Goal: Information Seeking & Learning: Learn about a topic

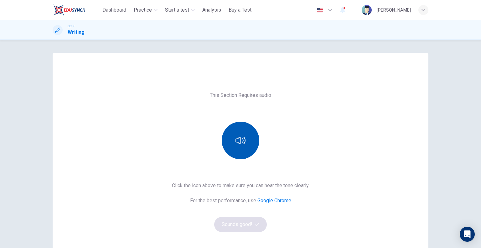
click at [253, 146] on button "button" at bounding box center [241, 141] width 38 height 38
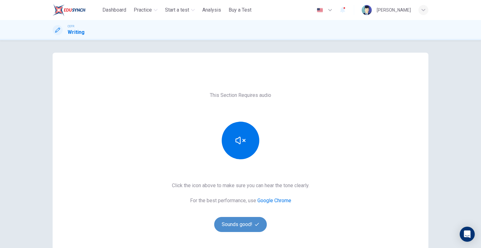
click at [252, 222] on button "Sounds good!" at bounding box center [240, 224] width 53 height 15
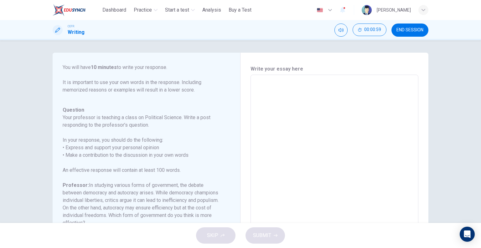
click at [305, 125] on textarea at bounding box center [334, 179] width 159 height 199
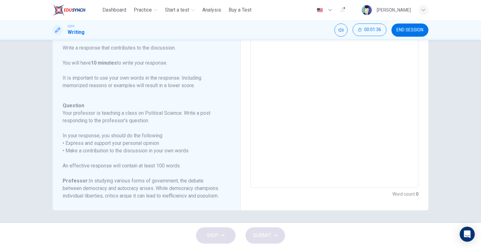
scroll to position [92, 0]
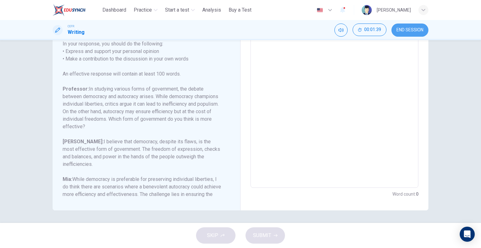
click at [422, 32] on span "END SESSION" at bounding box center [410, 30] width 27 height 5
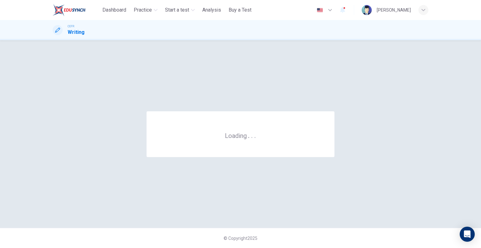
scroll to position [0, 0]
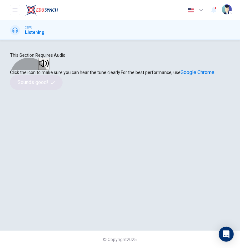
click at [50, 70] on button "button" at bounding box center [43, 64] width 11 height 12
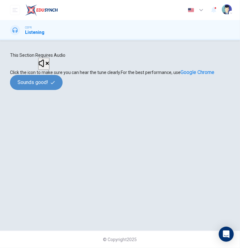
click at [63, 90] on button "Sounds good!" at bounding box center [36, 82] width 53 height 15
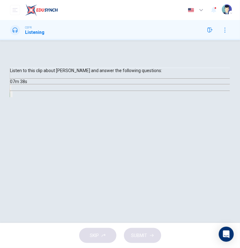
click at [88, 47] on div "Question 1 What is the lecture mainly about? A How beluga whales have adapted t…" at bounding box center [120, 131] width 240 height 183
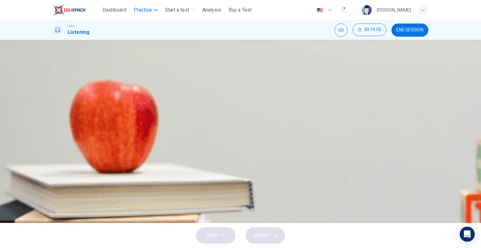
click at [142, 11] on span "Practice" at bounding box center [143, 10] width 18 height 8
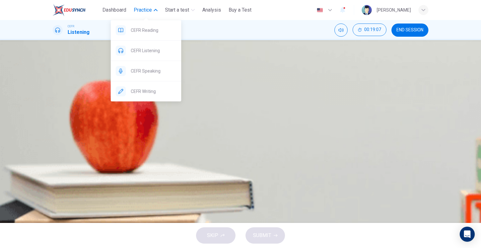
drag, startPoint x: 147, startPoint y: 90, endPoint x: 274, endPoint y: 40, distance: 136.6
click at [147, 90] on span "CEFR Writing" at bounding box center [153, 91] width 45 height 8
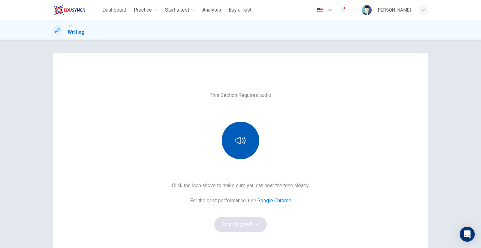
click at [240, 135] on icon "button" at bounding box center [241, 140] width 10 height 10
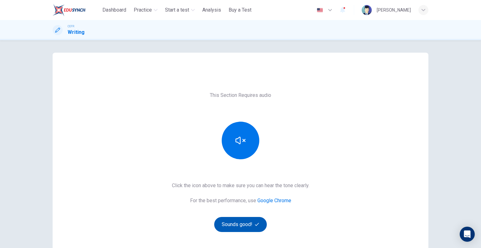
click at [257, 228] on button "Sounds good!" at bounding box center [240, 224] width 53 height 15
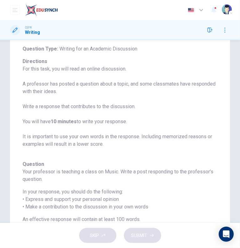
scroll to position [121, 0]
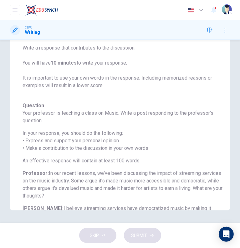
drag, startPoint x: 17, startPoint y: 129, endPoint x: 135, endPoint y: 156, distance: 121.5
click at [135, 156] on div "Question 1 Question Type : Writing for an Academic Discussion Directions For th…" at bounding box center [120, 83] width 220 height 254
click at [135, 156] on div "Question Your professor is teaching a class on Music. Write a post responding t…" at bounding box center [123, 178] width 200 height 153
drag, startPoint x: 26, startPoint y: 111, endPoint x: 40, endPoint y: 116, distance: 15.3
click at [107, 136] on div "Question Your professor is teaching a class on Music. Write a post responding t…" at bounding box center [123, 178] width 200 height 153
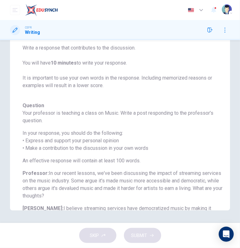
click at [103, 136] on h6 "In your response, you should do the following: • Express and support your perso…" at bounding box center [123, 140] width 200 height 23
click at [29, 112] on h6 "Your professor is teaching a class on Music. Write a post responding to the pro…" at bounding box center [123, 116] width 200 height 15
drag, startPoint x: 26, startPoint y: 113, endPoint x: 104, endPoint y: 129, distance: 79.3
click at [104, 129] on div "Question Your professor is teaching a class on Music. Write a post responding t…" at bounding box center [123, 178] width 200 height 153
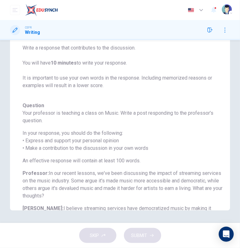
click at [104, 129] on div "Question Your professor is teaching a class on Music. Write a post responding t…" at bounding box center [123, 178] width 200 height 153
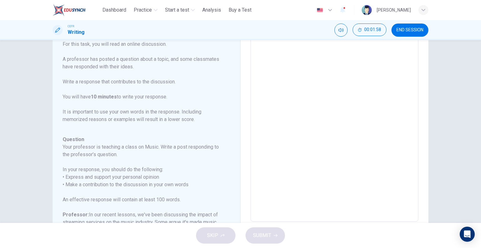
scroll to position [63, 0]
click at [273, 56] on textarea at bounding box center [334, 116] width 159 height 199
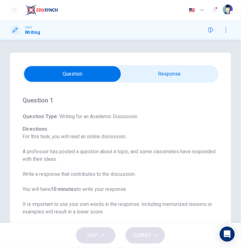
scroll to position [0, 0]
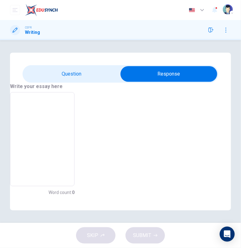
click at [70, 128] on textarea at bounding box center [42, 139] width 56 height 84
click at [70, 109] on textarea at bounding box center [42, 139] width 56 height 84
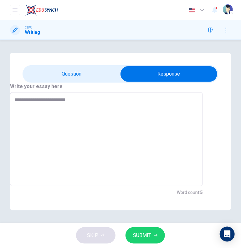
type textarea "**********"
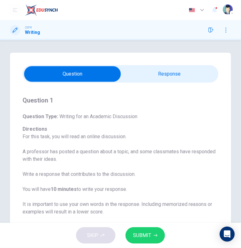
click at [231, 29] on button "button" at bounding box center [226, 30] width 10 height 10
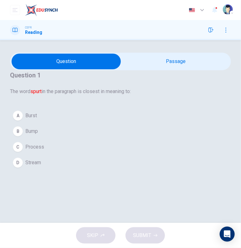
click at [37, 119] on span "Burst" at bounding box center [31, 116] width 12 height 8
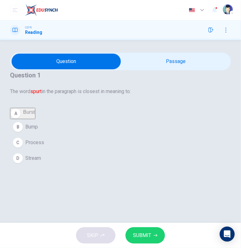
click at [147, 235] on span "SUBMIT" at bounding box center [142, 235] width 18 height 9
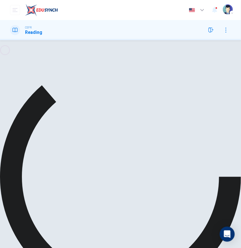
scroll to position [31, 0]
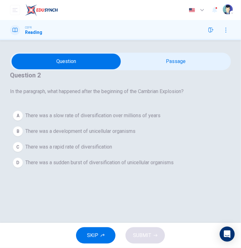
scroll to position [0, 0]
drag, startPoint x: 76, startPoint y: 117, endPoint x: 152, endPoint y: 117, distance: 75.5
click at [152, 95] on span "In the paragraph, what happened after the beginning of the Cambrian Explosion?" at bounding box center [120, 92] width 221 height 8
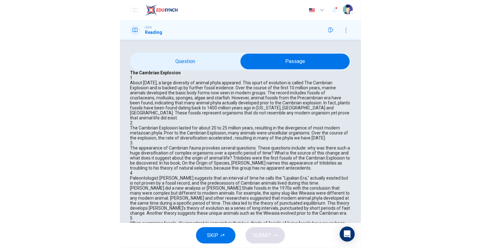
scroll to position [63, 0]
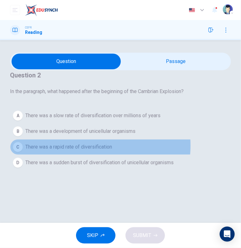
click at [107, 151] on span "There was a rapid rate of diversification" at bounding box center [68, 147] width 87 height 8
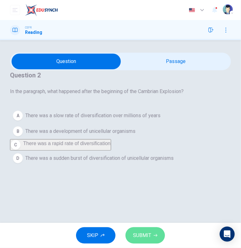
click at [145, 235] on span "SUBMIT" at bounding box center [142, 235] width 18 height 9
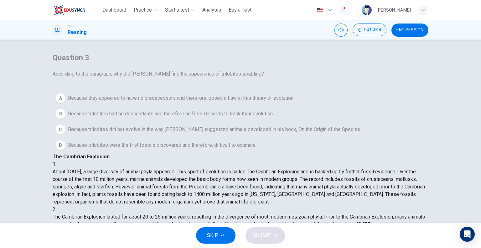
scroll to position [94, 0]
drag, startPoint x: 295, startPoint y: 121, endPoint x: 342, endPoint y: 121, distance: 47.0
click at [241, 236] on span "The appearance of Cambrian fauna provokes several questions. These questions in…" at bounding box center [239, 250] width 372 height 29
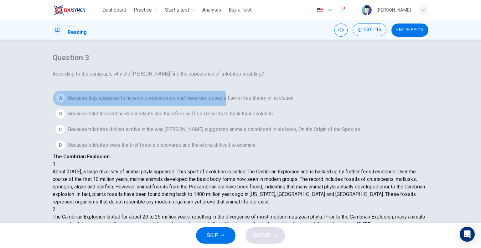
click at [147, 102] on span "Because they appeared to have no predecessors and therefore, posed a flaw in th…" at bounding box center [181, 98] width 226 height 8
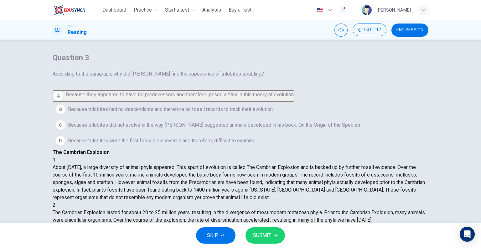
click at [241, 240] on button "SUBMIT" at bounding box center [265, 235] width 39 height 16
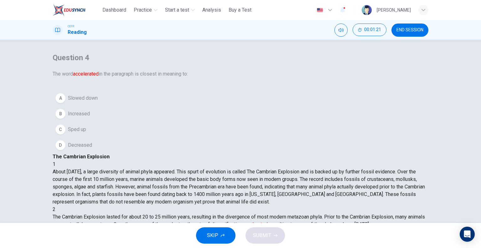
click at [78, 133] on span "Sped up" at bounding box center [77, 130] width 18 height 8
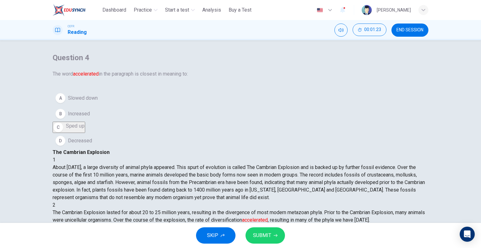
click at [241, 235] on span "SUBMIT" at bounding box center [262, 235] width 18 height 9
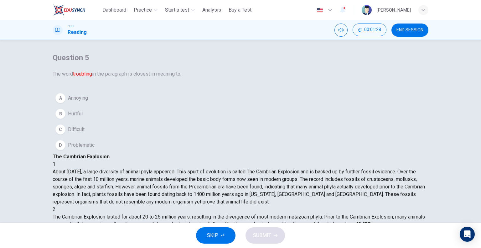
scroll to position [251, 0]
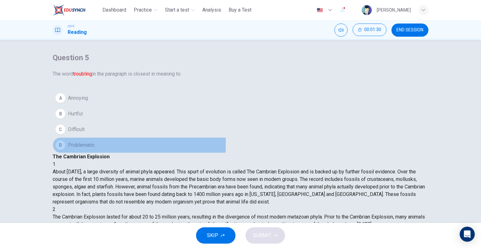
click at [65, 150] on div "D" at bounding box center [60, 145] width 10 height 10
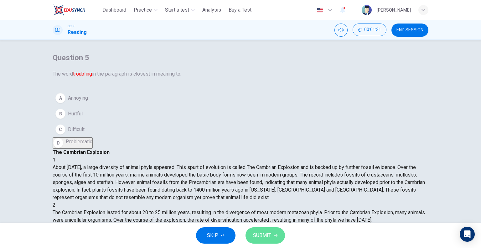
click at [241, 238] on span "SUBMIT" at bounding box center [262, 235] width 18 height 9
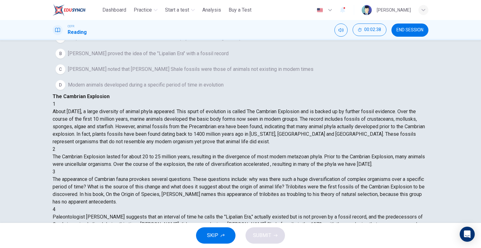
scroll to position [172, 0]
click at [172, 73] on span "Harry Whittington noted that Burgess Shale fossils were those of animals not ex…" at bounding box center [191, 69] width 246 height 8
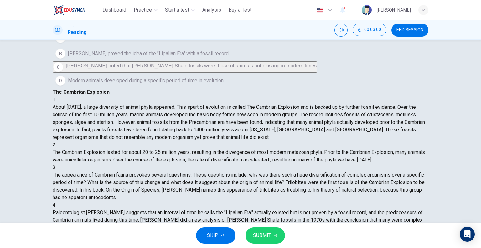
click at [241, 236] on span "SUBMIT" at bounding box center [262, 235] width 18 height 9
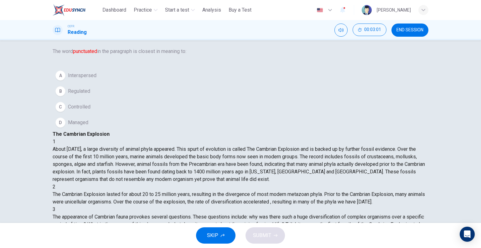
scroll to position [0, 0]
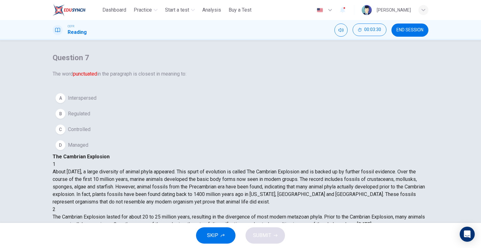
click at [97, 102] on span "Interspersed" at bounding box center [82, 98] width 29 height 8
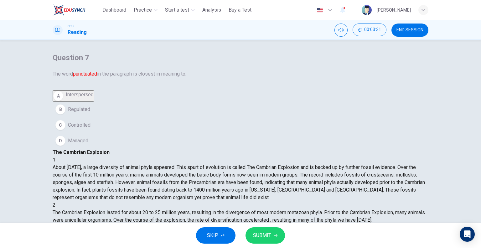
click at [241, 233] on button "SUBMIT" at bounding box center [265, 235] width 39 height 16
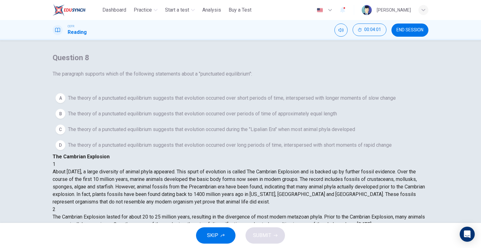
scroll to position [31, 0]
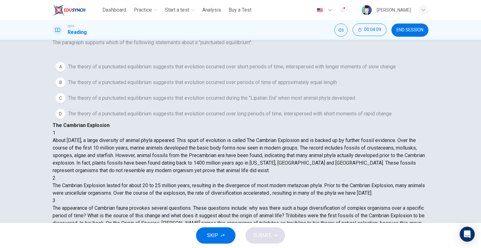
click at [161, 86] on span "The theory of a punctuated equilibrium suggests that evolution occurred over pe…" at bounding box center [202, 83] width 269 height 8
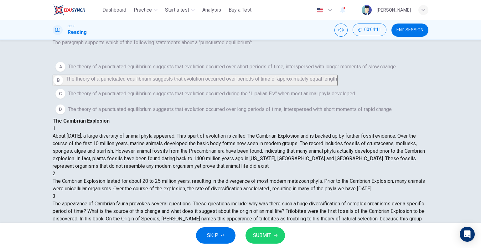
click at [241, 237] on button "SUBMIT" at bounding box center [265, 235] width 39 height 16
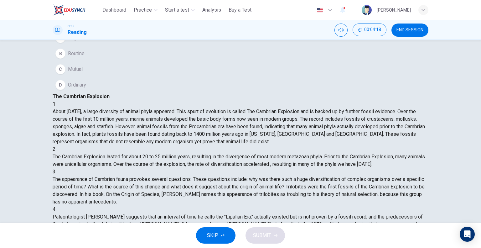
scroll to position [0, 0]
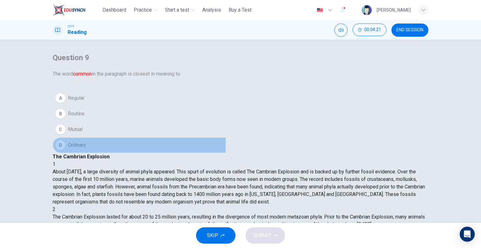
click at [86, 149] on span "Ordinary" at bounding box center [77, 145] width 18 height 8
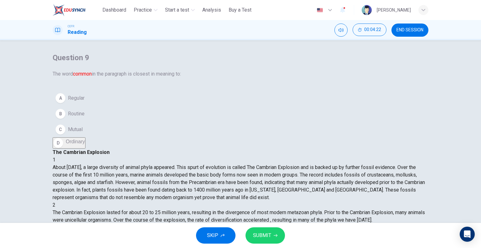
click at [241, 238] on span "SUBMIT" at bounding box center [262, 235] width 18 height 9
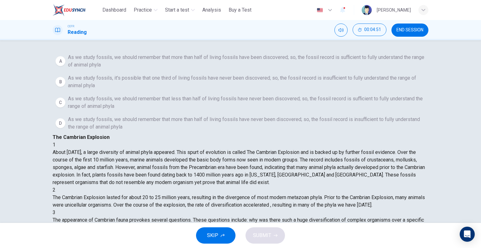
scroll to position [60, 0]
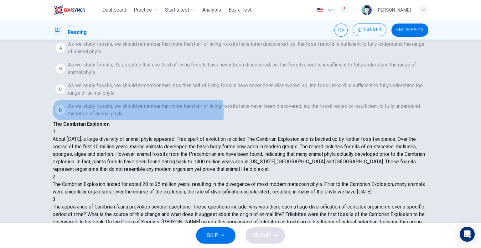
click at [141, 117] on span "As we study fossils, we should remember that more than half of living fossils h…" at bounding box center [247, 109] width 358 height 15
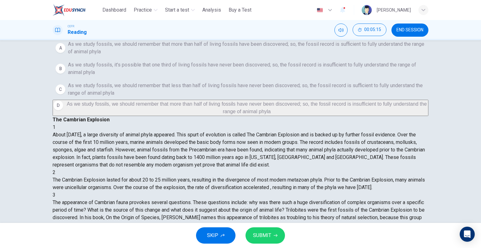
click at [241, 230] on button "SUBMIT" at bounding box center [265, 235] width 39 height 16
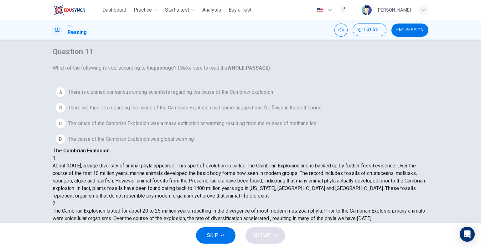
scroll to position [0, 0]
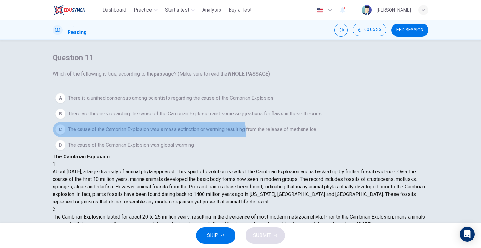
click at [157, 133] on span "The cause of the Cambrian Explosion was a mass extinction or warming resulting …" at bounding box center [192, 130] width 248 height 8
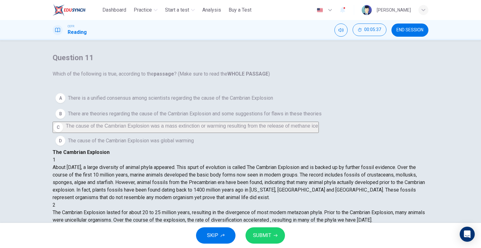
click at [241, 235] on span "SUBMIT" at bounding box center [262, 235] width 18 height 9
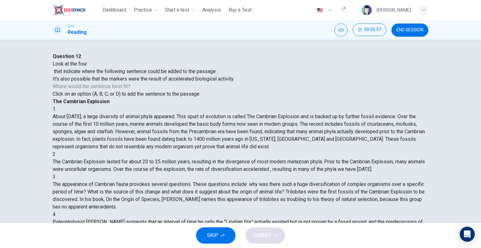
scroll to position [309, 0]
click at [241, 235] on span "SUBMIT" at bounding box center [262, 235] width 18 height 9
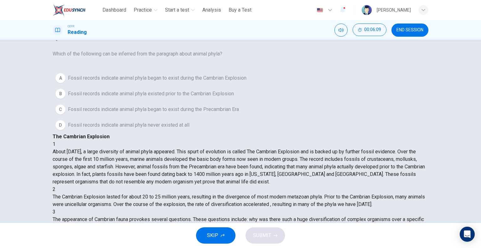
scroll to position [31, 0]
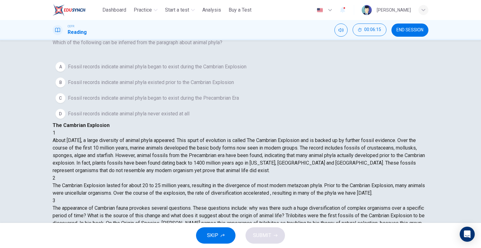
click at [89, 86] on span "Fossil records indicate animal phyla existed prior to the Cambrian Explosion" at bounding box center [151, 83] width 166 height 8
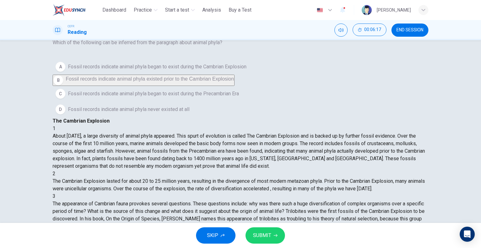
click at [241, 232] on span "SUBMIT" at bounding box center [262, 235] width 18 height 9
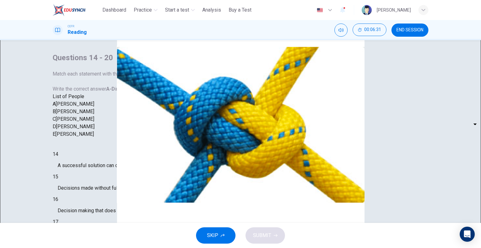
scroll to position [46, 0]
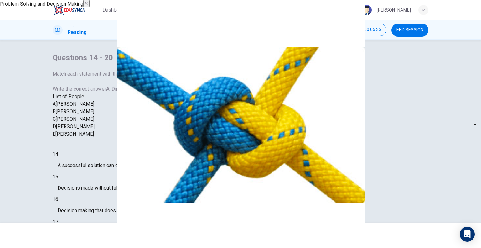
click at [241, 113] on img at bounding box center [240, 124] width 481 height 248
click at [90, 7] on button "button" at bounding box center [86, 3] width 6 height 7
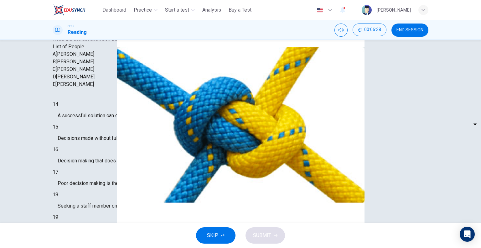
scroll to position [60, 0]
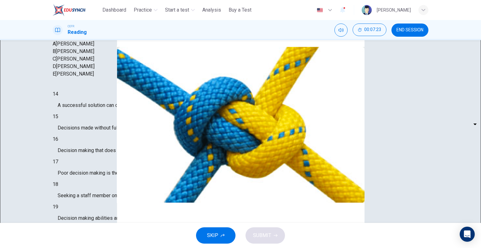
click at [109, 88] on body "This site uses cookies, as explained in our Privacy Policy . If you agree to th…" at bounding box center [240, 124] width 481 height 248
click at [241, 248] on div at bounding box center [240, 248] width 481 height 0
drag, startPoint x: 307, startPoint y: 74, endPoint x: 395, endPoint y: 79, distance: 88.2
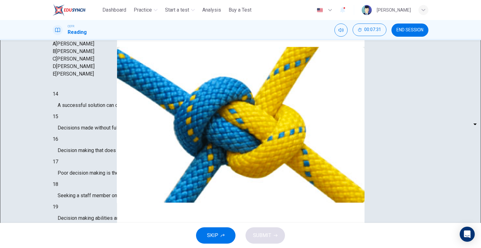
drag, startPoint x: 280, startPoint y: 95, endPoint x: 249, endPoint y: 92, distance: 31.2
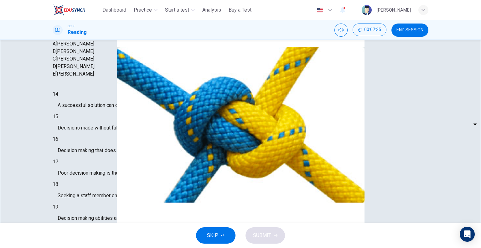
drag, startPoint x: 265, startPoint y: 77, endPoint x: 353, endPoint y: 82, distance: 88.8
drag, startPoint x: 299, startPoint y: 100, endPoint x: 354, endPoint y: 107, distance: 55.6
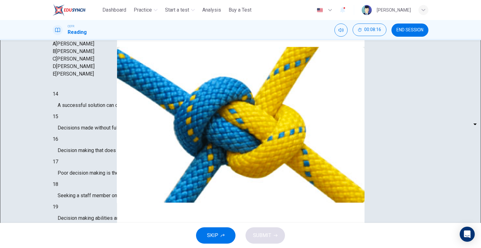
click at [105, 139] on body "This site uses cookies, as explained in our Privacy Policy . If you agree to th…" at bounding box center [240, 124] width 481 height 248
click at [200, 248] on div at bounding box center [240, 248] width 481 height 0
click at [209, 70] on div "E John Tate" at bounding box center [241, 74] width 376 height 8
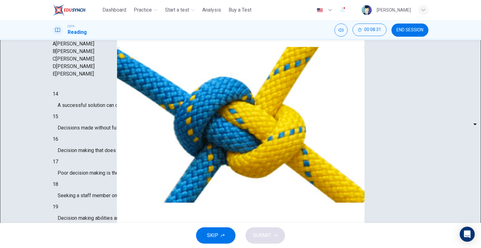
scroll to position [68, 0]
click at [108, 140] on body "This site uses cookies, as explained in our Privacy Policy . If you agree to th…" at bounding box center [240, 124] width 481 height 248
click at [93, 248] on li "A" at bounding box center [240, 252] width 481 height 8
type input "*"
click at [105, 123] on body "This site uses cookies, as explained in our Privacy Policy . If you agree to th…" at bounding box center [240, 124] width 481 height 248
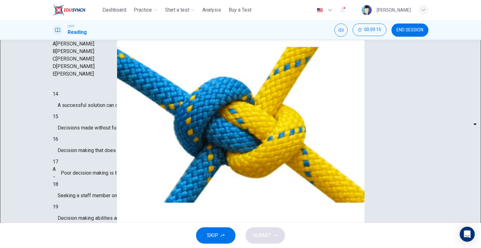
click at [145, 248] on div at bounding box center [240, 248] width 481 height 0
click at [108, 123] on body "This site uses cookies, as explained in our Privacy Policy . If you agree to th…" at bounding box center [240, 124] width 481 height 248
type input "*"
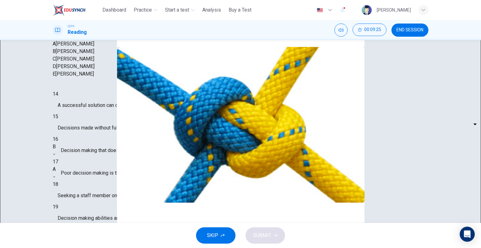
scroll to position [251, 0]
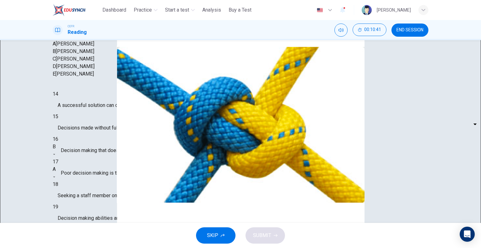
click at [106, 166] on body "This site uses cookies, as explained in our Privacy Policy . If you agree to th…" at bounding box center [240, 124] width 481 height 248
type input "*"
click at [107, 120] on body "This site uses cookies, as explained in our Privacy Policy . If you agree to th…" at bounding box center [240, 124] width 481 height 248
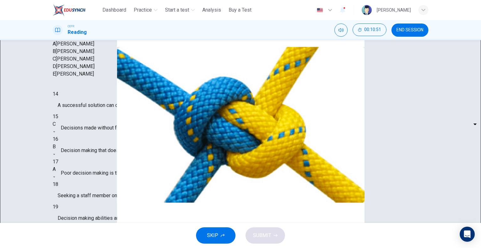
click at [107, 248] on div at bounding box center [240, 248] width 481 height 0
click at [104, 120] on body "This site uses cookies, as explained in our Privacy Policy . If you agree to th…" at bounding box center [240, 124] width 481 height 248
type input "*"
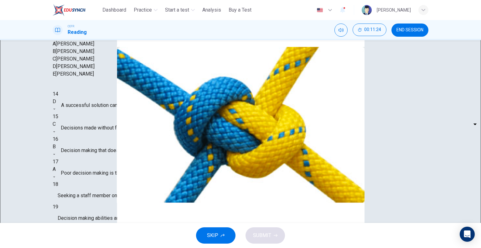
click at [103, 158] on body "This site uses cookies, as explained in our Privacy Policy . If you agree to th…" at bounding box center [240, 124] width 481 height 248
type input "*"
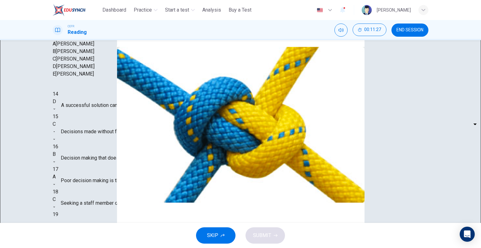
click at [107, 107] on body "This site uses cookies, as explained in our Privacy Policy . If you agree to th…" at bounding box center [240, 124] width 481 height 248
click at [206, 248] on div at bounding box center [240, 248] width 481 height 0
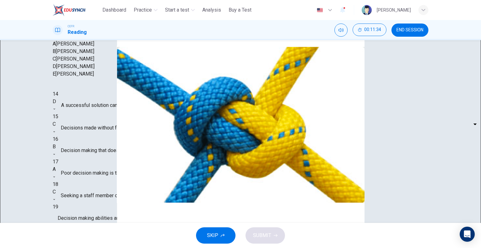
scroll to position [453, 0]
click at [99, 102] on body "This site uses cookies, as explained in our Privacy Policy . If you agree to th…" at bounding box center [240, 124] width 481 height 248
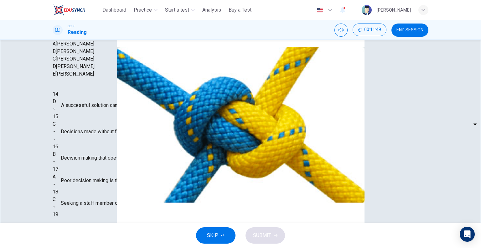
type input "*"
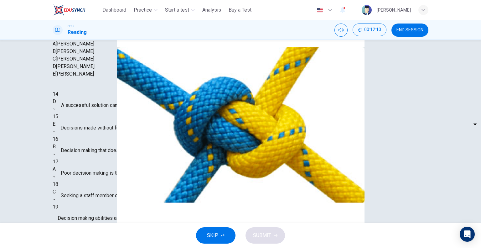
scroll to position [68, 0]
click at [94, 195] on body "This site uses cookies, as explained in our Privacy Policy . If you agree to th…" at bounding box center [240, 124] width 481 height 248
type input "*"
click at [107, 178] on body "This site uses cookies, as explained in our Privacy Policy . If you agree to th…" at bounding box center [240, 124] width 481 height 248
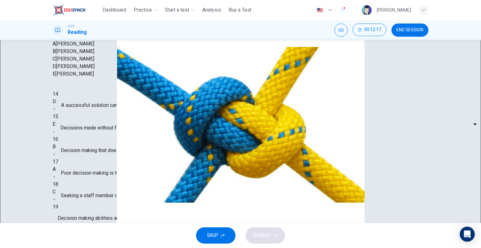
type input "*"
click at [241, 233] on button "SUBMIT" at bounding box center [265, 235] width 39 height 16
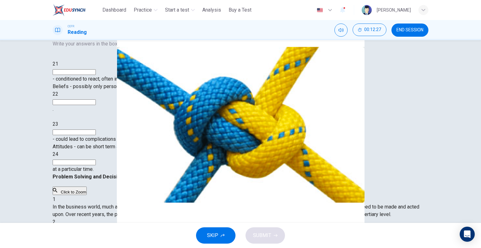
scroll to position [63, 0]
click at [96, 75] on input at bounding box center [74, 72] width 43 height 6
click at [96, 105] on input at bounding box center [74, 102] width 43 height 6
type input "*********"
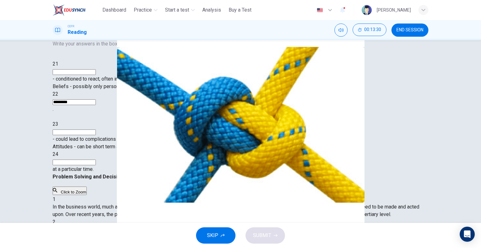
click at [96, 135] on input at bounding box center [74, 132] width 43 height 6
click at [96, 75] on input at bounding box center [74, 72] width 43 height 6
type input "****"
click at [96, 135] on input at bounding box center [74, 132] width 43 height 6
type input "*"
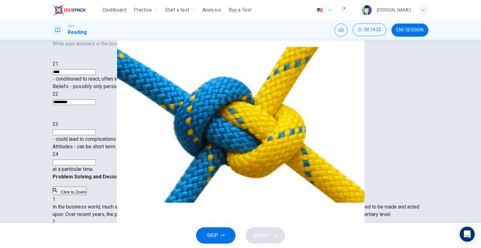
scroll to position [157, 0]
click at [96, 165] on input at bounding box center [74, 162] width 43 height 6
click at [96, 135] on input at bounding box center [74, 132] width 43 height 6
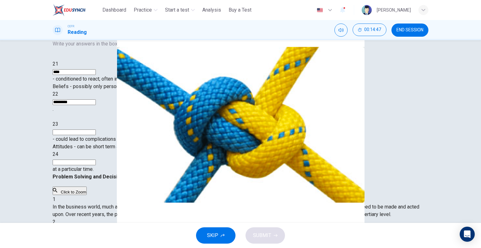
click at [96, 165] on input at bounding box center [74, 162] width 43 height 6
click at [93, 165] on input "**********" at bounding box center [74, 162] width 43 height 6
click at [96, 165] on input "**********" at bounding box center [74, 162] width 43 height 6
type input "**********"
click at [128, 127] on div "**********" at bounding box center [241, 116] width 376 height 113
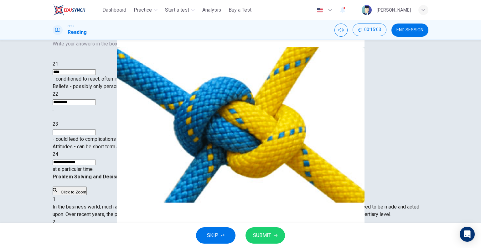
click at [96, 133] on input at bounding box center [74, 132] width 43 height 6
type input "*******"
click at [241, 230] on button "SUBMIT" at bounding box center [265, 235] width 39 height 16
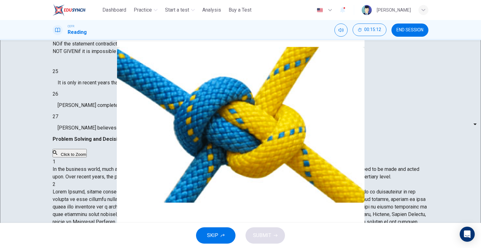
click at [84, 129] on body "This site uses cookies, as explained in our Privacy Policy . If you agree to th…" at bounding box center [240, 124] width 481 height 248
click at [96, 129] on body "This site uses cookies, as explained in our Privacy Policy . If you agree to th…" at bounding box center [240, 124] width 481 height 248
click at [96, 248] on li "YES" at bounding box center [240, 252] width 481 height 8
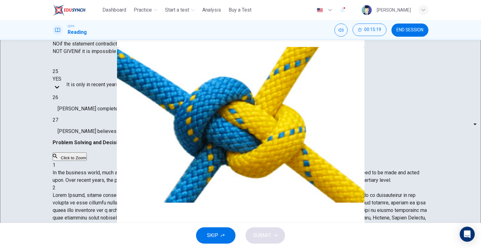
click at [61, 94] on div "YES *** ​" at bounding box center [57, 84] width 9 height 18
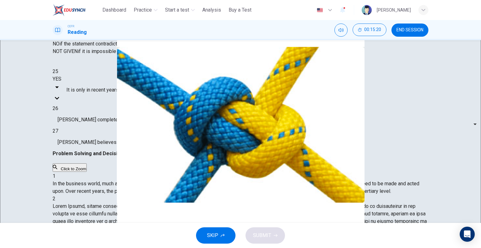
click at [107, 131] on body "This site uses cookies, as explained in our Privacy Policy . If you agree to th…" at bounding box center [240, 124] width 481 height 248
type input "*********"
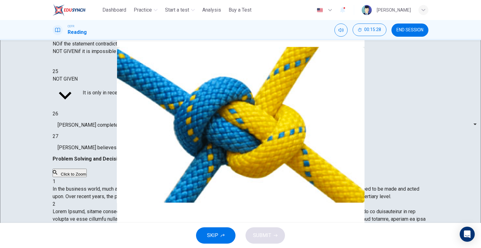
click at [101, 148] on body "This site uses cookies, as explained in our Privacy Policy . If you agree to th…" at bounding box center [240, 124] width 481 height 248
click at [93, 248] on li "YES" at bounding box center [240, 252] width 481 height 8
type input "***"
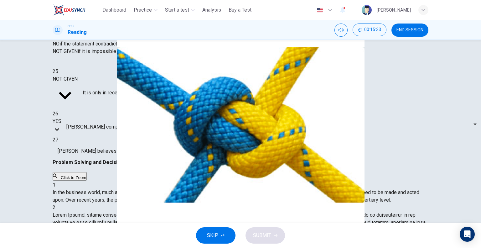
click at [99, 167] on body "This site uses cookies, as explained in our Privacy Policy . If you agree to th…" at bounding box center [240, 124] width 481 height 248
click at [241, 248] on div at bounding box center [240, 248] width 481 height 0
click at [105, 173] on body "This site uses cookies, as explained in our Privacy Policy . If you agree to th…" at bounding box center [240, 124] width 481 height 248
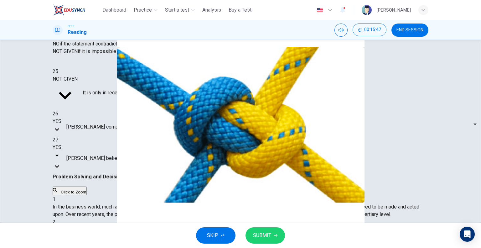
click at [103, 167] on body "This site uses cookies, as explained in our Privacy Policy . If you agree to th…" at bounding box center [240, 124] width 481 height 248
type input "**"
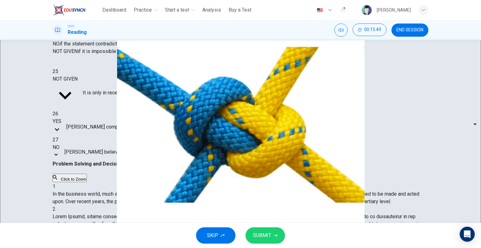
click at [241, 235] on span "SUBMIT" at bounding box center [262, 235] width 18 height 9
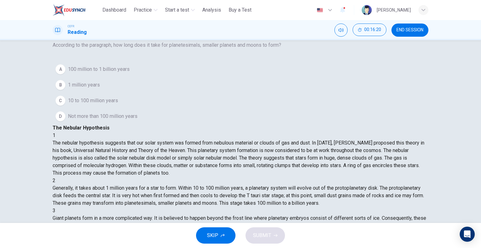
scroll to position [0, 0]
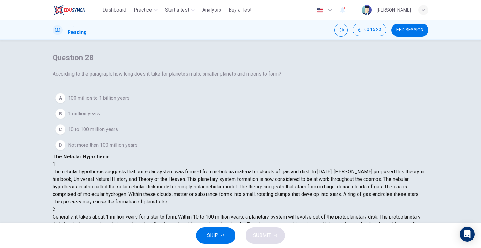
click at [94, 106] on button "A 100 million to 1 billion years" at bounding box center [241, 98] width 376 height 16
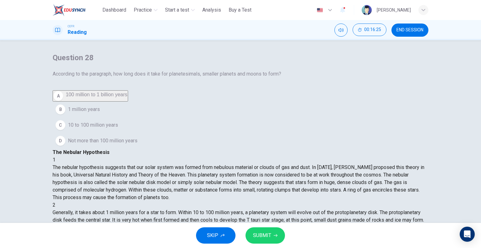
click at [241, 235] on button "SUBMIT" at bounding box center [265, 235] width 39 height 16
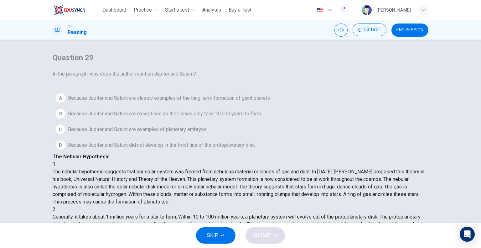
click at [118, 102] on span "Because Jupiter and Saturn are classic examples of the long-term formation of g…" at bounding box center [169, 98] width 202 height 8
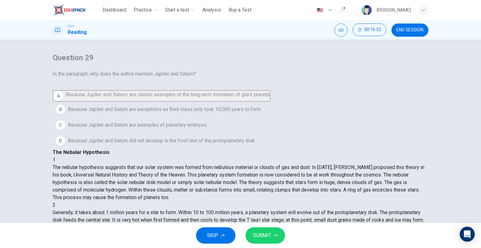
click at [241, 237] on button "SUBMIT" at bounding box center [265, 235] width 39 height 16
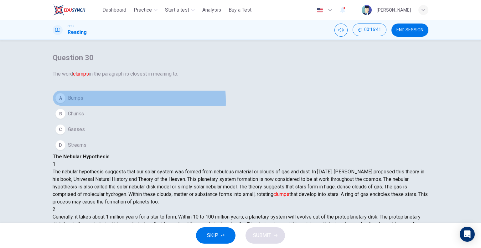
click at [83, 102] on span "Bumps" at bounding box center [75, 98] width 15 height 8
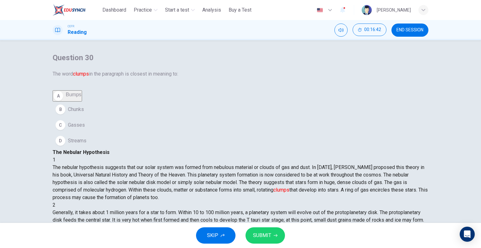
click at [241, 231] on span "SUBMIT" at bounding box center [262, 235] width 18 height 9
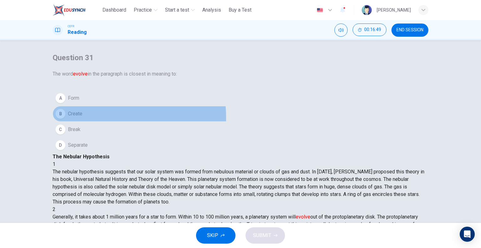
click at [88, 122] on button "B Create" at bounding box center [241, 114] width 376 height 16
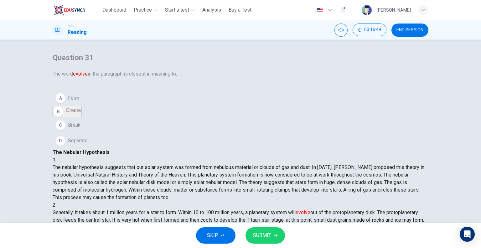
click at [241, 234] on span "SUBMIT" at bounding box center [262, 235] width 18 height 9
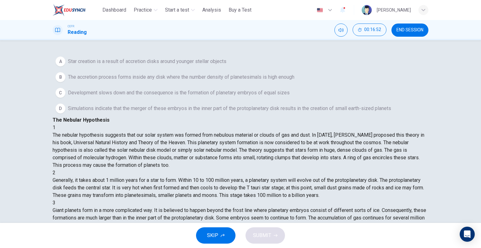
scroll to position [60, 0]
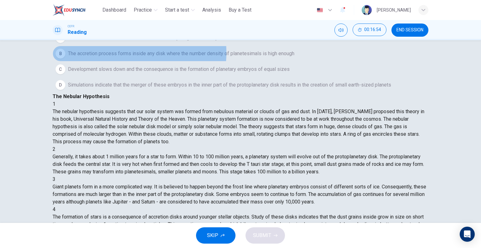
click at [128, 57] on span "The accretion process forms inside any disk where the number density of planete…" at bounding box center [181, 54] width 227 height 8
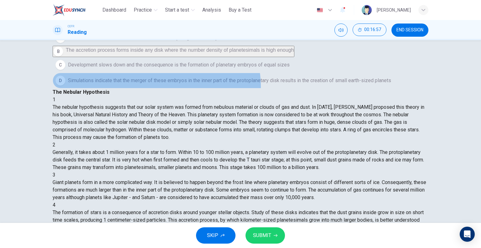
click at [165, 84] on span "Simulations indicate that the merger of these embryos in the inner part of the …" at bounding box center [229, 81] width 323 height 8
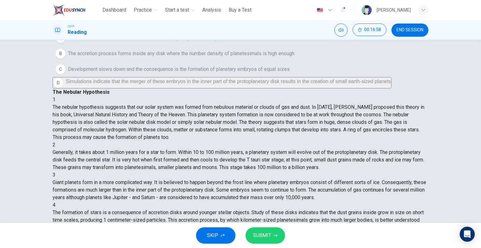
click at [241, 234] on span "SUBMIT" at bounding box center [262, 235] width 18 height 9
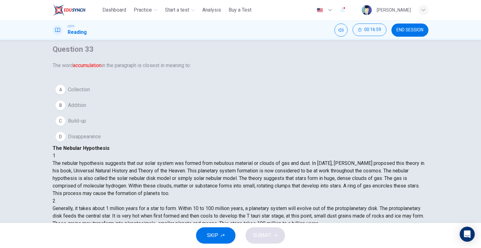
scroll to position [0, 0]
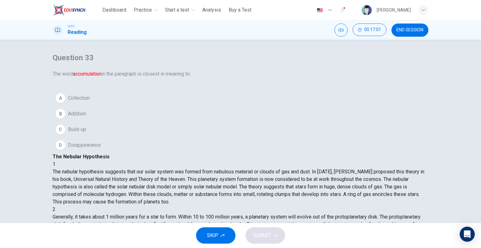
click at [86, 117] on span "Addition" at bounding box center [77, 114] width 18 height 8
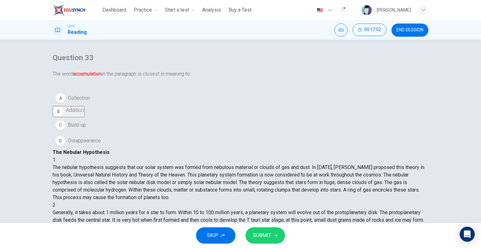
click at [241, 237] on span "SUBMIT" at bounding box center [262, 235] width 18 height 9
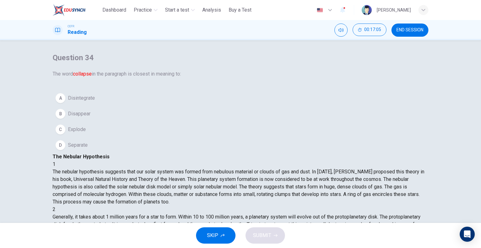
click at [86, 133] on span "Explode" at bounding box center [77, 130] width 18 height 8
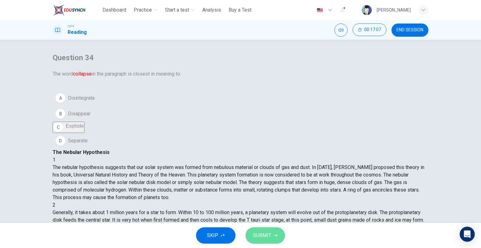
click at [241, 232] on span "SUBMIT" at bounding box center [262, 235] width 18 height 9
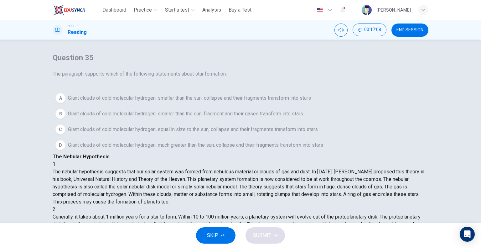
click at [137, 117] on span "Giant clouds of cold molecular hydrogen, smaller than the sun, fragment and the…" at bounding box center [185, 114] width 235 height 8
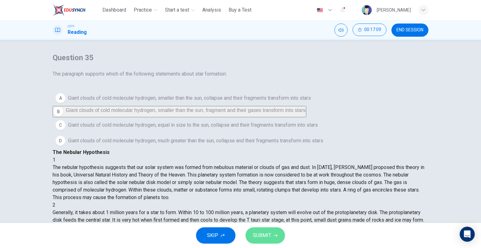
click at [241, 235] on span "SUBMIT" at bounding box center [262, 235] width 18 height 9
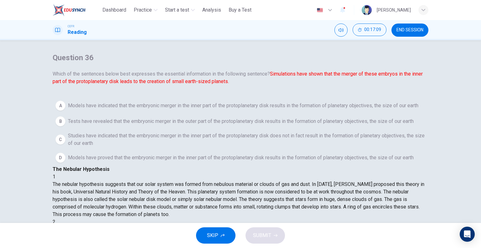
scroll to position [173, 0]
click at [118, 109] on span "Models have indicated that the embryonic merger in the inner part of the protop…" at bounding box center [243, 106] width 351 height 8
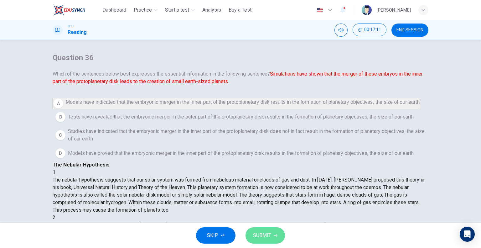
click at [241, 233] on span "SUBMIT" at bounding box center [262, 235] width 18 height 9
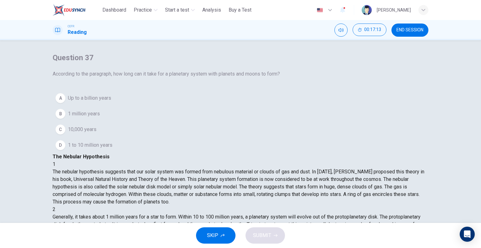
click at [97, 117] on span "1 million years" at bounding box center [84, 114] width 32 height 8
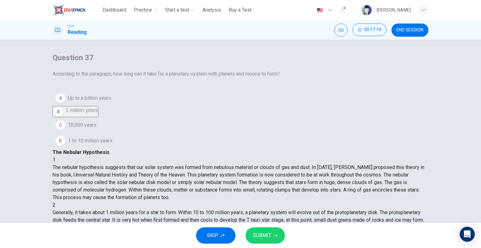
click at [241, 236] on button "SUBMIT" at bounding box center [265, 235] width 39 height 16
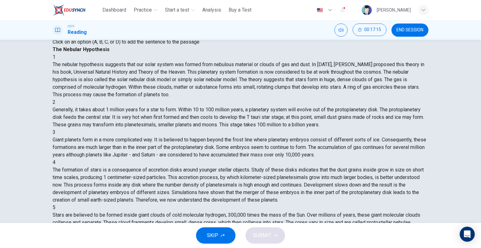
scroll to position [60, 0]
click at [99, 235] on input at bounding box center [77, 238] width 43 height 6
click at [241, 235] on span "SUBMIT" at bounding box center [262, 235] width 18 height 9
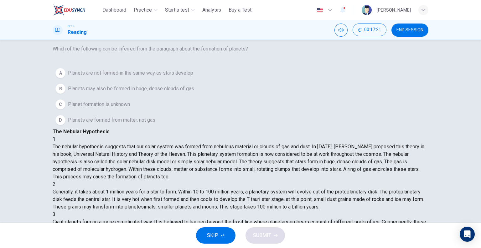
scroll to position [0, 0]
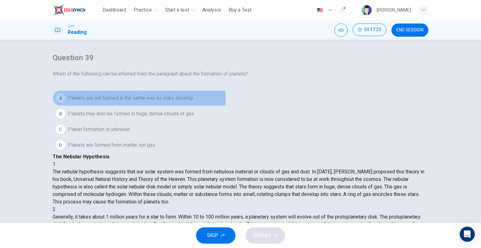
click at [134, 102] on span "Planets are not formed in the same way as stars develop" at bounding box center [130, 98] width 125 height 8
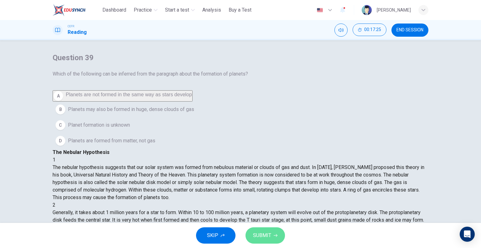
click at [241, 227] on button "SUBMIT" at bounding box center [265, 235] width 39 height 16
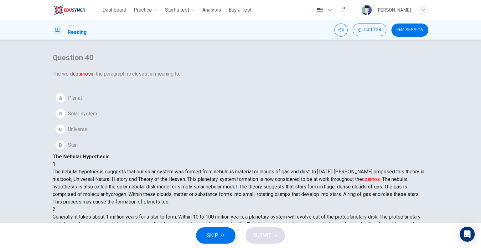
click at [82, 102] on span "Planet" at bounding box center [75, 98] width 14 height 8
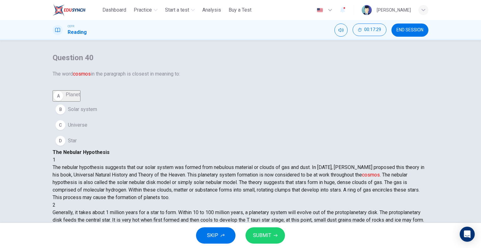
click at [241, 239] on button "SUBMIT" at bounding box center [265, 235] width 39 height 16
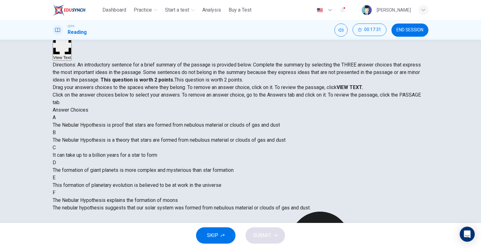
scroll to position [29, 0]
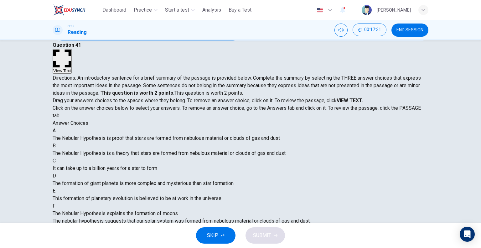
click at [122, 141] on span "The Nebular Hypothesis is proof that stars are formed from nebulous material or…" at bounding box center [166, 138] width 227 height 6
click at [96, 141] on span "The Nebular Hypothesis is proof that stars are formed from nebulous material or…" at bounding box center [166, 138] width 227 height 6
click at [79, 142] on div "A The Nebular Hypothesis is proof that stars are formed from nebulous material …" at bounding box center [241, 134] width 376 height 15
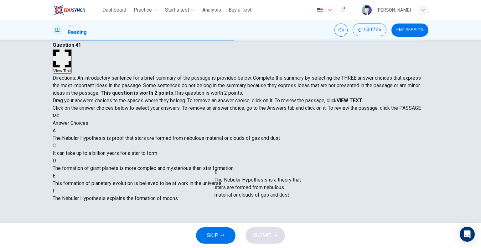
drag, startPoint x: 75, startPoint y: 199, endPoint x: 308, endPoint y: 181, distance: 233.2
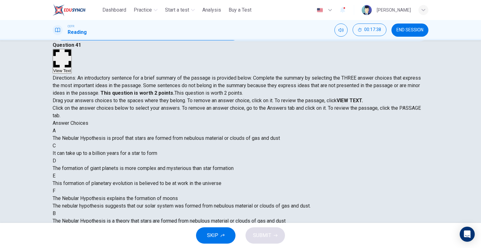
scroll to position [86, 0]
drag, startPoint x: 99, startPoint y: 180, endPoint x: 246, endPoint y: 185, distance: 147.4
click at [241, 210] on div "B The Nebular Hypothesis is a theory that stars are formed from nebulous materi…" at bounding box center [241, 217] width 376 height 15
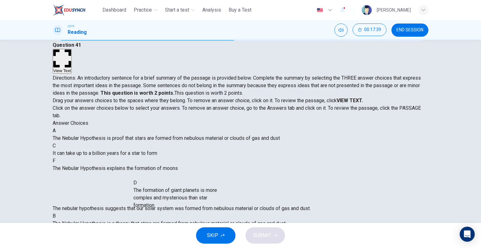
drag, startPoint x: 84, startPoint y: 175, endPoint x: 164, endPoint y: 196, distance: 83.0
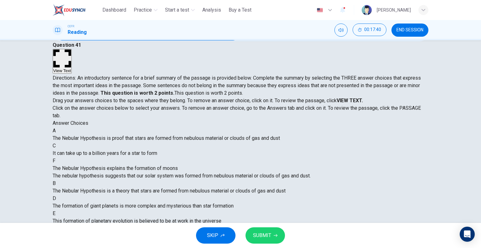
scroll to position [11, 0]
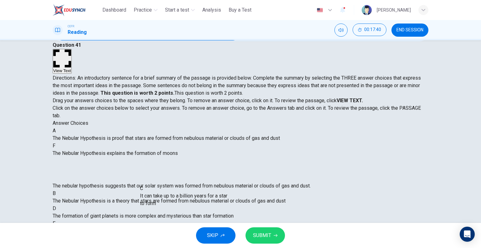
drag, startPoint x: 103, startPoint y: 180, endPoint x: 214, endPoint y: 209, distance: 114.7
click at [214, 209] on div "B The Nebular Hypothesis is a theory that stars are formed from nebulous materi…" at bounding box center [241, 212] width 376 height 45
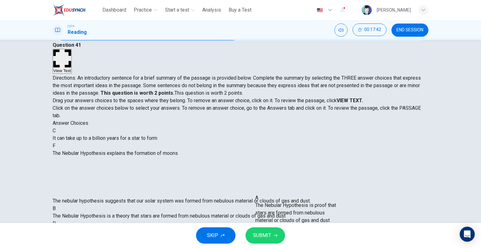
scroll to position [4, 0]
drag, startPoint x: 143, startPoint y: 175, endPoint x: 339, endPoint y: 245, distance: 208.5
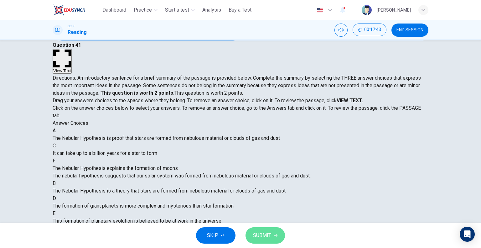
click at [241, 230] on button "SUBMIT" at bounding box center [265, 235] width 39 height 16
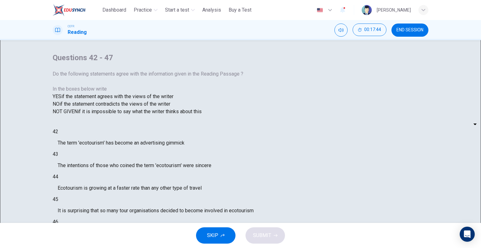
scroll to position [25, 0]
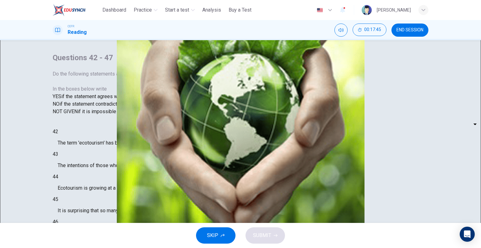
click at [104, 164] on body "This site uses cookies, as explained in our Privacy Policy . If you agree to th…" at bounding box center [240, 124] width 481 height 248
click at [99, 248] on li "YES" at bounding box center [240, 252] width 481 height 8
type input "***"
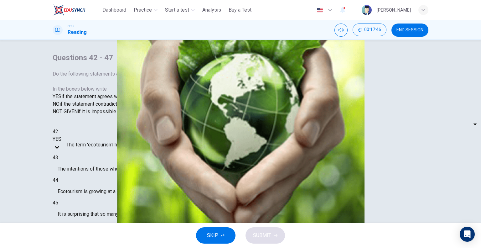
click at [98, 180] on body "This site uses cookies, as explained in our Privacy Policy . If you agree to th…" at bounding box center [240, 124] width 481 height 248
type input "**"
click at [99, 200] on body "This site uses cookies, as explained in our Privacy Policy . If you agree to th…" at bounding box center [240, 124] width 481 height 248
click at [99, 248] on li "YES" at bounding box center [240, 252] width 481 height 8
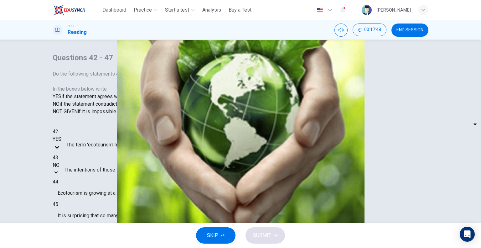
click at [99, 248] on li "YES" at bounding box center [240, 252] width 481 height 8
type input "***"
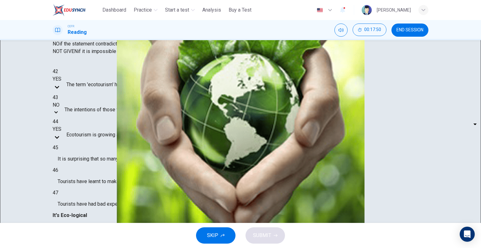
click at [105, 154] on body "This site uses cookies, as explained in our Privacy Policy . If you agree to th…" at bounding box center [240, 124] width 481 height 248
type input "**"
click at [100, 175] on body "This site uses cookies, as explained in our Privacy Policy . If you agree to th…" at bounding box center [240, 124] width 481 height 248
click at [100, 248] on li "YES" at bounding box center [240, 252] width 481 height 8
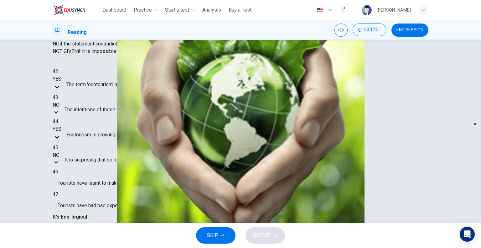
type input "***"
click at [101, 189] on body "This site uses cookies, as explained in our Privacy Policy . If you agree to th…" at bounding box center [240, 124] width 481 height 248
type input "**"
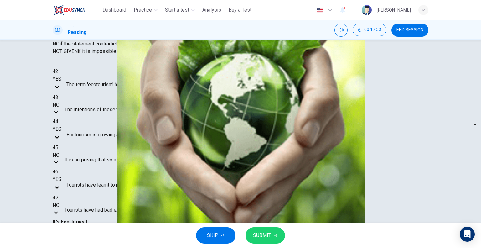
click at [241, 235] on button "SUBMIT" at bounding box center [265, 235] width 39 height 16
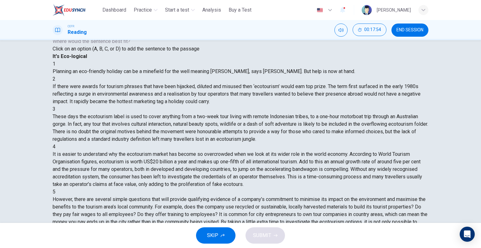
scroll to position [0, 0]
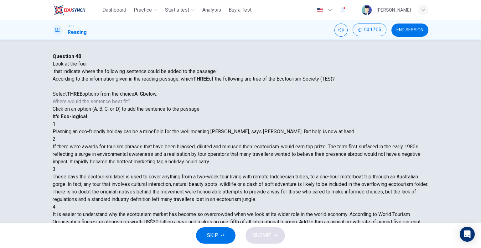
click at [241, 135] on div "2" at bounding box center [241, 139] width 376 height 8
click at [132, 112] on span "Click on an option (A, B, C, or D) to add the sentence to the passage" at bounding box center [126, 109] width 147 height 6
click at [241, 120] on div "1" at bounding box center [241, 124] width 376 height 8
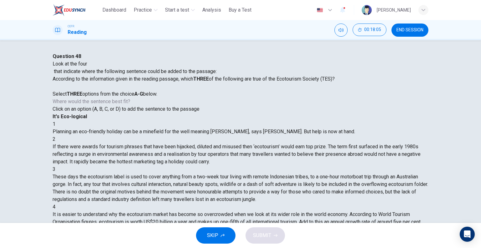
click at [241, 120] on div "1" at bounding box center [241, 124] width 376 height 8
drag, startPoint x: 256, startPoint y: 86, endPoint x: 105, endPoint y: 161, distance: 168.4
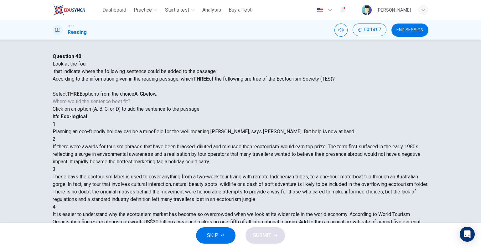
click at [120, 112] on span "Click on an option (A, B, C, or D) to add the sentence to the passage" at bounding box center [126, 109] width 147 height 6
click at [107, 68] on div at bounding box center [194, 68] width 282 height 0
click at [241, 120] on div "1 Planning an eco-friendly holiday can be a minefield for the well meaning trav…" at bounding box center [241, 127] width 376 height 15
drag, startPoint x: 154, startPoint y: 185, endPoint x: 154, endPoint y: 182, distance: 3.1
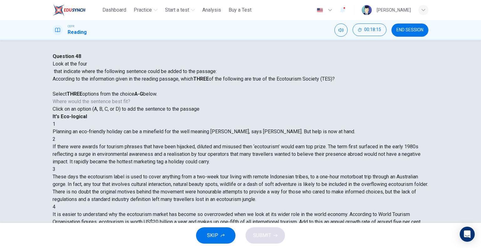
click at [154, 113] on div "Question 48 Look at the four that indicate where the following sentence could b…" at bounding box center [194, 83] width 282 height 60
click at [138, 112] on span "Click on an option (A, B, C, or D) to add the sentence to the passage" at bounding box center [126, 109] width 147 height 6
click at [115, 97] on span "According to the information given in the reading passage, which THREE of the f…" at bounding box center [194, 86] width 282 height 21
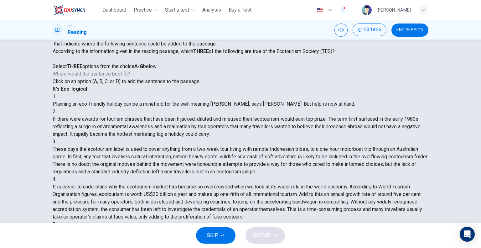
scroll to position [0, 0]
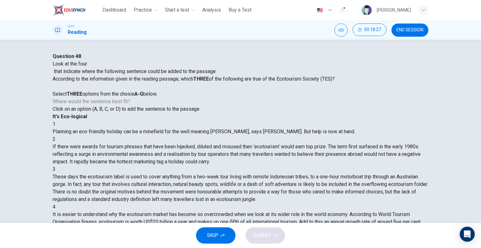
click at [241, 135] on div "2" at bounding box center [241, 139] width 376 height 8
drag, startPoint x: 256, startPoint y: 87, endPoint x: 271, endPoint y: 90, distance: 14.9
click at [241, 120] on div "1 Planning an eco-friendly holiday can be a minefield for the well meaning trav…" at bounding box center [241, 127] width 376 height 15
click at [241, 135] on div "2" at bounding box center [241, 139] width 376 height 8
drag, startPoint x: 257, startPoint y: 107, endPoint x: 254, endPoint y: 116, distance: 9.3
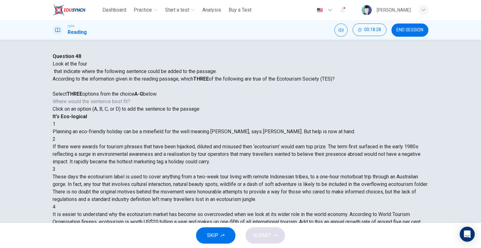
click at [241, 135] on div "2" at bounding box center [241, 139] width 376 height 8
click at [241, 165] on div "3" at bounding box center [241, 169] width 376 height 8
drag, startPoint x: 321, startPoint y: 183, endPoint x: 344, endPoint y: 191, distance: 24.2
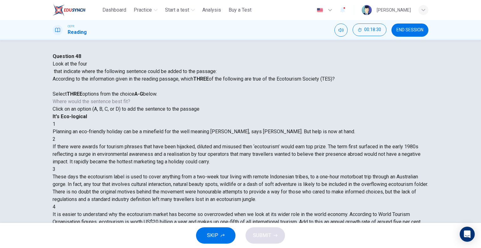
click at [241, 191] on span "These days the ecotourism label is used to cover anything from a two-week tour …" at bounding box center [241, 188] width 376 height 29
click at [199, 112] on span "Click on an option (A, B, C, or D) to add the sentence to the passage" at bounding box center [126, 109] width 147 height 6
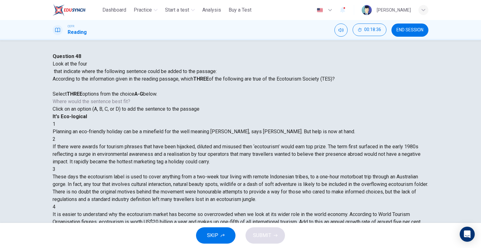
drag, startPoint x: 279, startPoint y: 130, endPoint x: 387, endPoint y: 156, distance: 110.6
drag, startPoint x: 355, startPoint y: 164, endPoint x: 399, endPoint y: 168, distance: 44.7
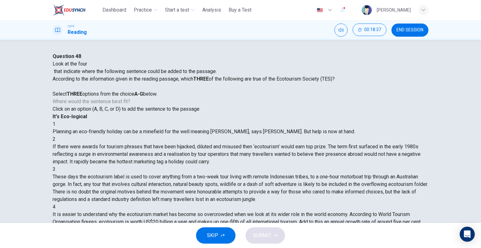
drag, startPoint x: 394, startPoint y: 173, endPoint x: 330, endPoint y: 112, distance: 88.2
drag, startPoint x: 270, startPoint y: 110, endPoint x: 352, endPoint y: 116, distance: 82.3
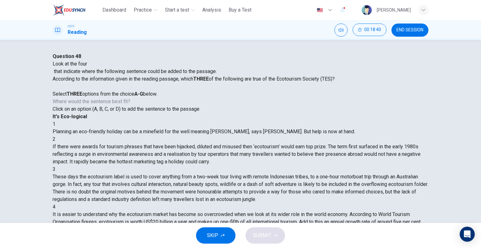
click at [241, 135] on div "2 If there were awards for tourism phrases that have been hijacked, diluted and…" at bounding box center [241, 150] width 376 height 30
click at [241, 144] on span "If there were awards for tourism phrases that have been hijacked, diluted and m…" at bounding box center [237, 154] width 368 height 21
click at [167, 112] on span "Click on an option (A, B, C, or D) to add the sentence to the passage" at bounding box center [126, 109] width 147 height 6
drag, startPoint x: 95, startPoint y: 128, endPoint x: 96, endPoint y: 132, distance: 4.4
click at [95, 97] on span "According to the information given in the reading passage, which THREE of the f…" at bounding box center [194, 86] width 282 height 21
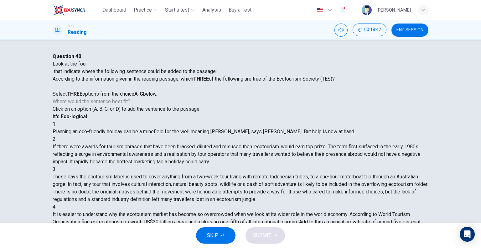
click at [95, 97] on span "According to the information given in the reading passage, which THREE of the f…" at bounding box center [194, 86] width 282 height 21
drag, startPoint x: 96, startPoint y: 136, endPoint x: 175, endPoint y: 123, distance: 79.5
click at [82, 97] on b "THREE" at bounding box center [75, 94] width 16 height 6
click at [209, 97] on span "According to the information given in the reading passage, which THREE of the f…" at bounding box center [194, 86] width 282 height 21
click at [82, 97] on b "THREE" at bounding box center [75, 94] width 16 height 6
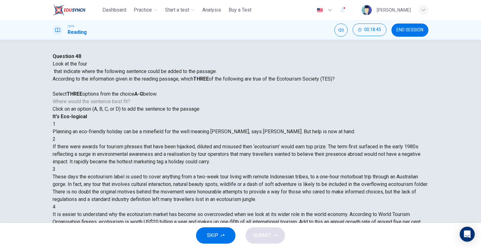
drag, startPoint x: 122, startPoint y: 179, endPoint x: 125, endPoint y: 176, distance: 4.5
click at [122, 112] on span "Click on an option (A, B, C, or D) to add the sentence to the passage" at bounding box center [126, 109] width 147 height 6
click at [125, 112] on span "Click on an option (A, B, C, or D) to add the sentence to the passage" at bounding box center [126, 109] width 147 height 6
click at [241, 174] on span "These days the ecotourism label is used to cover anything from a two-week tour …" at bounding box center [241, 188] width 376 height 29
drag, startPoint x: 250, startPoint y: 88, endPoint x: 252, endPoint y: 85, distance: 3.2
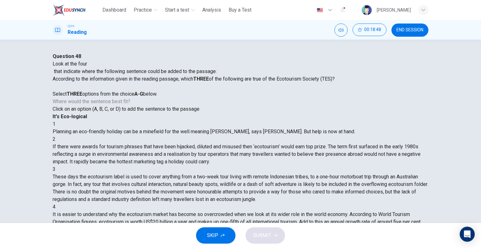
click at [241, 120] on div "1" at bounding box center [241, 124] width 376 height 8
click at [100, 74] on span "Look at the four that indicate where the following sentence could be added to t…" at bounding box center [135, 67] width 164 height 13
click at [102, 68] on div at bounding box center [194, 68] width 282 height 0
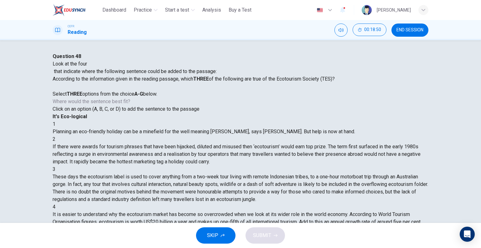
click at [102, 68] on div at bounding box center [194, 68] width 282 height 0
click at [103, 68] on div at bounding box center [194, 68] width 282 height 0
drag, startPoint x: 253, startPoint y: 86, endPoint x: 278, endPoint y: 84, distance: 24.5
click at [241, 120] on div "1 Planning an eco-friendly holiday can be a minefield for the well meaning trav…" at bounding box center [241, 127] width 376 height 15
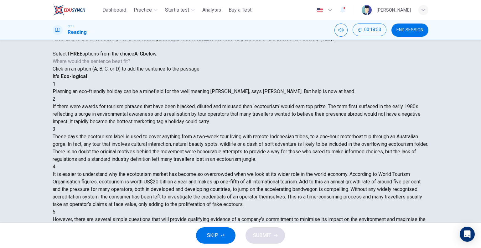
scroll to position [60, 0]
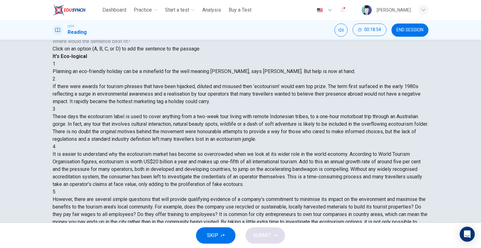
click at [226, 233] on button "SKIP" at bounding box center [215, 235] width 39 height 16
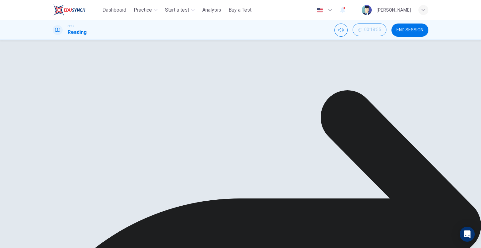
scroll to position [149, 0]
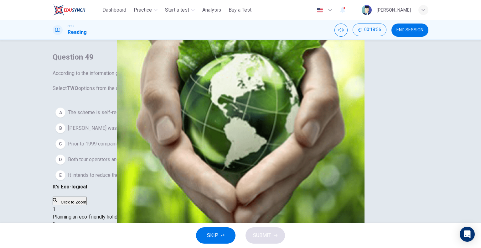
scroll to position [0, 0]
click at [109, 123] on div "Question 49 According to the information given in the reading passage, which TW…" at bounding box center [241, 118] width 376 height 131
click at [108, 117] on span "The scheme is self-regulating." at bounding box center [101, 113] width 67 height 8
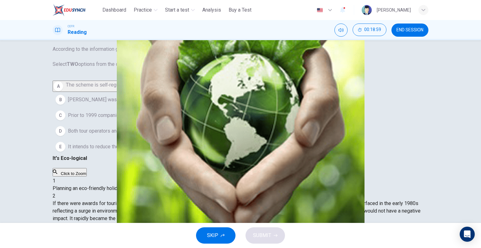
scroll to position [60, 0]
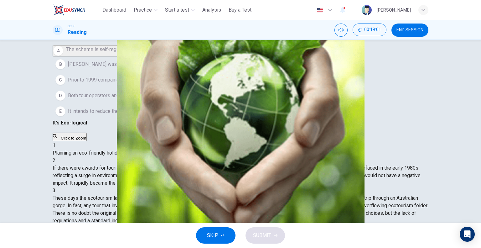
drag, startPoint x: 92, startPoint y: 79, endPoint x: 344, endPoint y: 234, distance: 295.9
click at [241, 236] on div "Dashboard Practice Start a test Analysis Buy a Test English ** ​ Jovyen Jontan …" at bounding box center [240, 124] width 481 height 248
click at [241, 234] on div "SKIP SUBMIT" at bounding box center [240, 235] width 481 height 25
click at [241, 149] on div "1" at bounding box center [241, 146] width 376 height 8
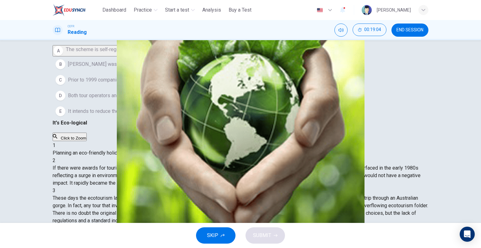
drag, startPoint x: 65, startPoint y: 70, endPoint x: 213, endPoint y: 143, distance: 165.2
click at [213, 119] on div "A The scheme is self-regulating. B Amanda Marks was recruited to develop the aw…" at bounding box center [241, 82] width 376 height 74
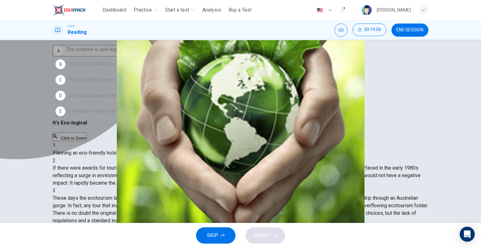
click at [78, 56] on button "A The scheme is self-regulating." at bounding box center [93, 50] width 81 height 11
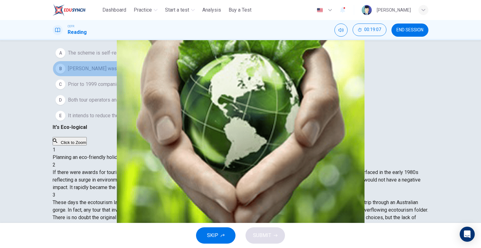
click at [79, 72] on span "Amanda Marks was recruited to develop the award." at bounding box center [127, 69] width 118 height 8
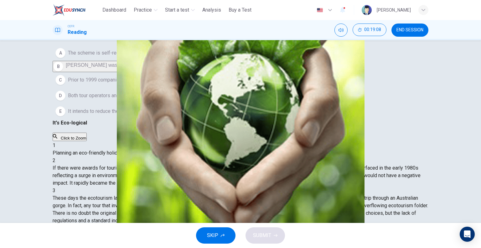
click at [79, 84] on span "Prior to 1999 companies were not required to pay for membership." at bounding box center [141, 80] width 146 height 8
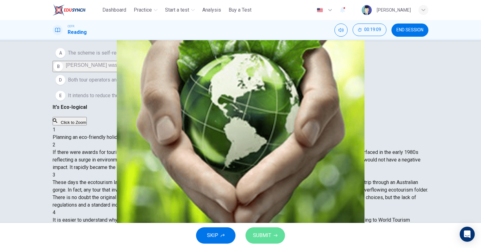
click at [241, 238] on button "SUBMIT" at bounding box center [265, 235] width 39 height 16
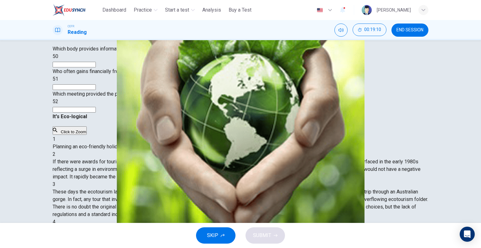
drag, startPoint x: 99, startPoint y: 67, endPoint x: 98, endPoint y: 71, distance: 4.2
click at [96, 67] on input at bounding box center [74, 65] width 43 height 6
click at [223, 238] on button "SKIP" at bounding box center [215, 235] width 39 height 16
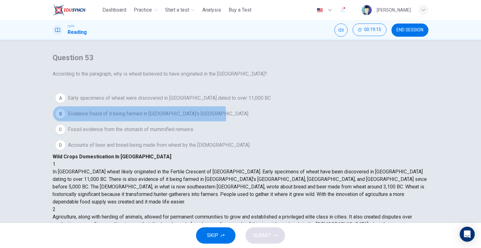
click at [73, 122] on button "B Evidence found of it being farmed in Egypt's Nile Valley" at bounding box center [241, 114] width 376 height 16
click at [74, 122] on button "B Evidence found of it being farmed in Egypt's Nile Valley" at bounding box center [241, 114] width 376 height 16
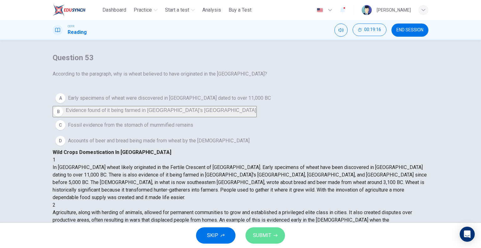
click at [241, 238] on span "SUBMIT" at bounding box center [262, 235] width 18 height 9
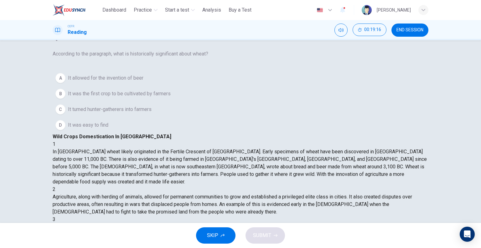
scroll to position [31, 0]
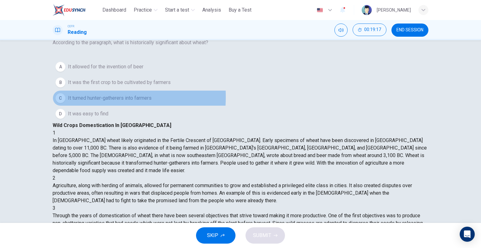
click at [65, 103] on div "C" at bounding box center [60, 98] width 10 height 10
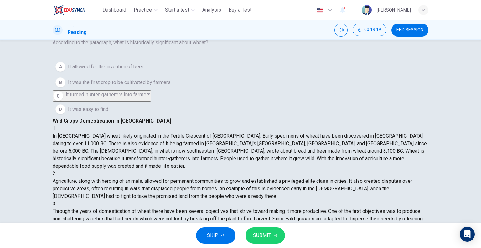
click at [241, 238] on button "SUBMIT" at bounding box center [265, 235] width 39 height 16
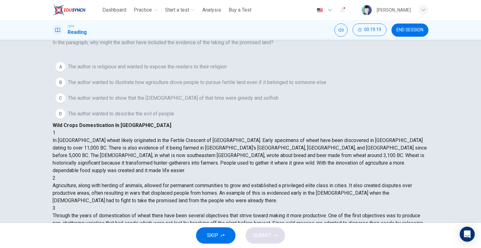
click at [129, 86] on span "The author wanted to illustrate how agriculture drove people to pursue fertile …" at bounding box center [197, 83] width 258 height 8
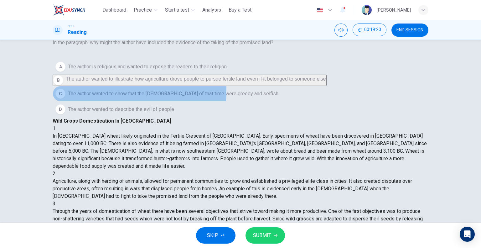
click at [116, 97] on span "The author wanted to show that the Israelites of that time were greedy and self…" at bounding box center [173, 94] width 211 height 8
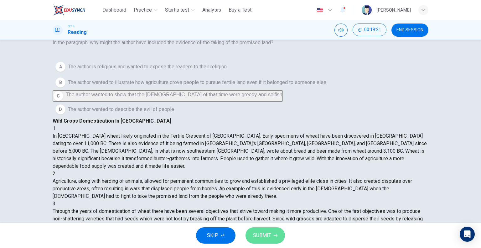
click at [241, 230] on button "SUBMIT" at bounding box center [265, 235] width 39 height 16
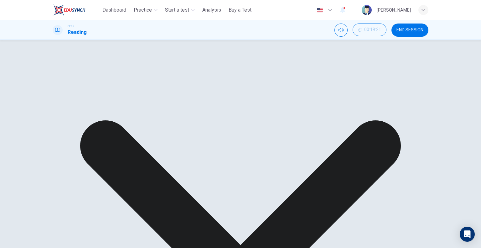
scroll to position [63, 0]
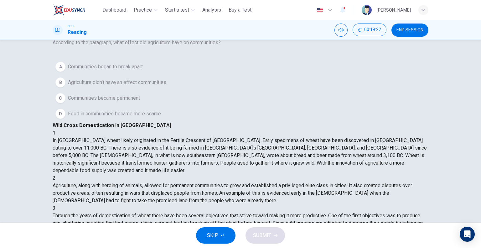
click at [94, 75] on button "A Communities began to break apart" at bounding box center [241, 67] width 376 height 16
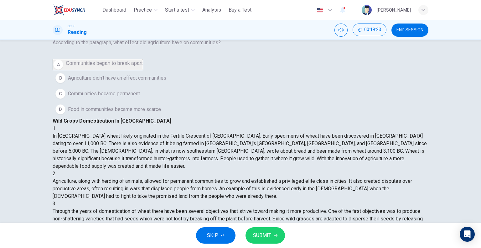
click at [241, 239] on button "SUBMIT" at bounding box center [265, 235] width 39 height 16
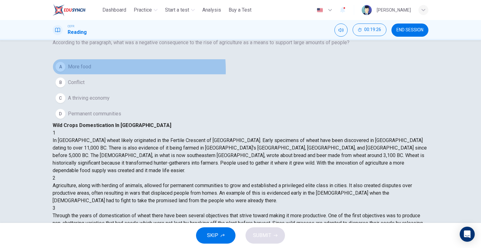
click at [93, 75] on button "A More food" at bounding box center [241, 67] width 376 height 16
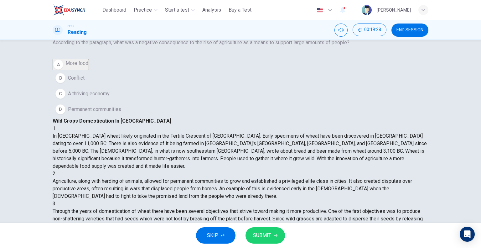
click at [241, 233] on span "SUBMIT" at bounding box center [262, 235] width 18 height 9
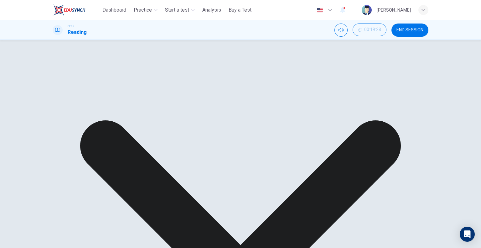
click at [241, 40] on div "Question 57 According to the paragraph, what was a negative consequence to the …" at bounding box center [240, 40] width 481 height 0
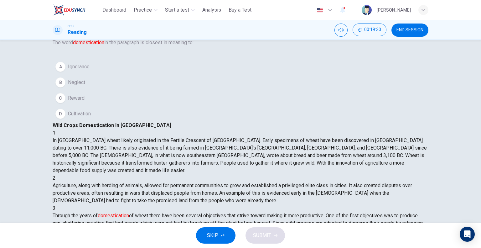
click at [65, 103] on div "C" at bounding box center [60, 98] width 10 height 10
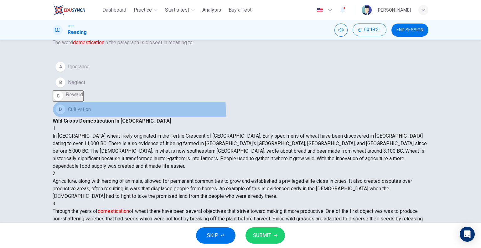
click at [91, 113] on span "Cultivation" at bounding box center [79, 110] width 23 height 8
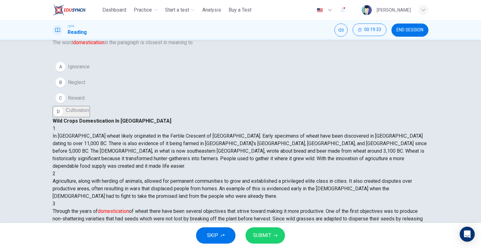
click at [241, 227] on div "SKIP SUBMIT" at bounding box center [240, 235] width 481 height 25
click at [241, 231] on span "SUBMIT" at bounding box center [262, 235] width 18 height 9
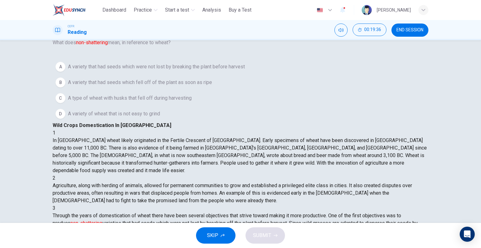
click at [100, 117] on span "A variety of wheat that is not easy to grind" at bounding box center [114, 114] width 92 height 8
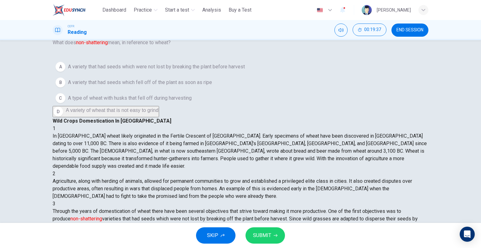
click at [241, 232] on span "SUBMIT" at bounding box center [262, 235] width 18 height 9
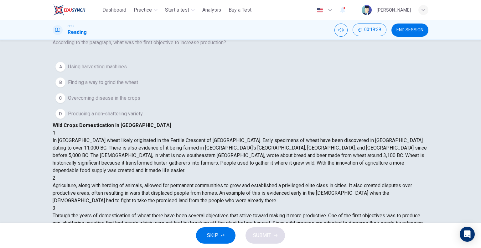
click at [65, 87] on div "B" at bounding box center [60, 82] width 10 height 10
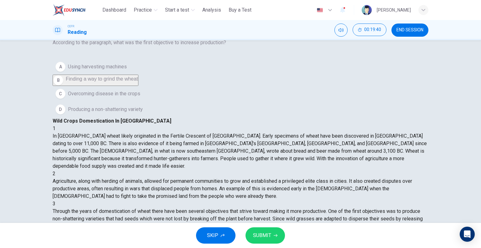
click at [241, 238] on button "SUBMIT" at bounding box center [265, 235] width 39 height 16
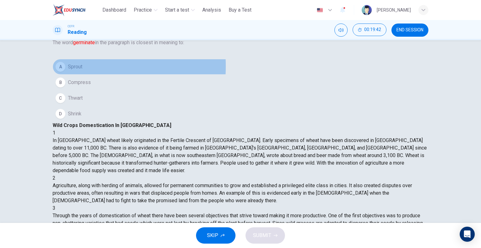
click at [65, 72] on div "A" at bounding box center [60, 67] width 10 height 10
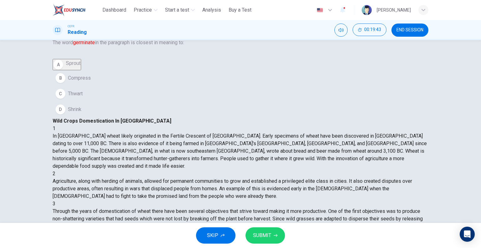
click at [241, 234] on span "SUBMIT" at bounding box center [262, 235] width 18 height 9
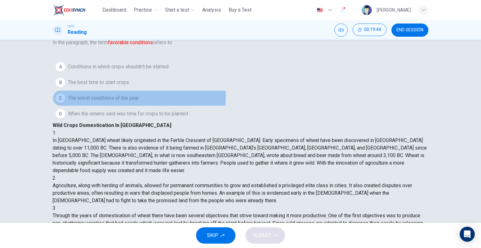
click at [85, 102] on span "The worst conditions of the year" at bounding box center [103, 98] width 71 height 8
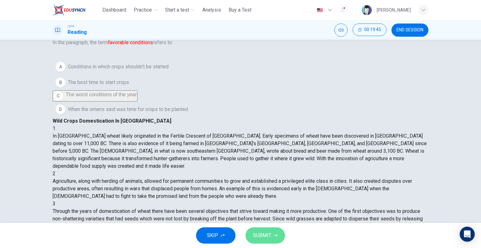
click at [241, 234] on button "SUBMIT" at bounding box center [265, 235] width 39 height 16
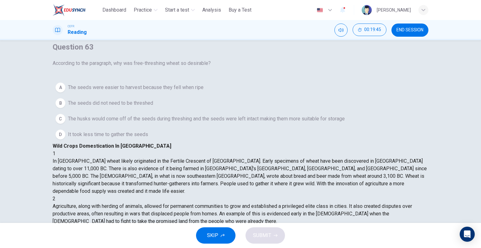
scroll to position [0, 0]
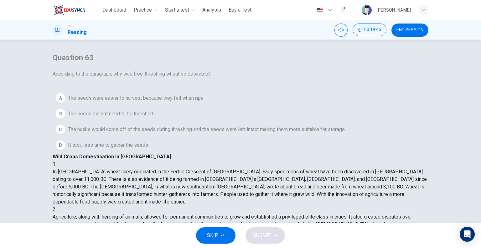
click at [125, 153] on div "A The seeds were easier to harvest because they fell when ripe B The seeds did …" at bounding box center [241, 121] width 376 height 63
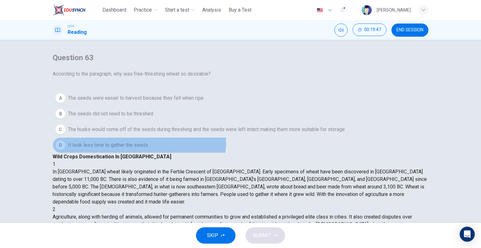
click at [125, 153] on button "D It took less time to gather the seeds" at bounding box center [241, 145] width 376 height 16
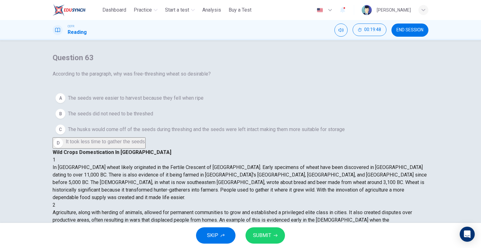
click at [241, 230] on button "SUBMIT" at bounding box center [265, 235] width 39 height 16
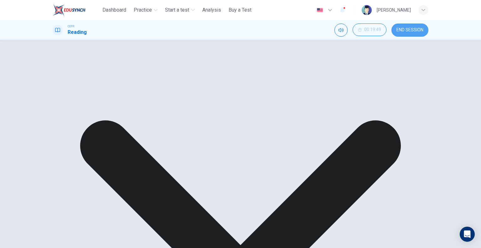
click at [241, 30] on span "END SESSION" at bounding box center [410, 30] width 27 height 5
